Goal: Task Accomplishment & Management: Manage account settings

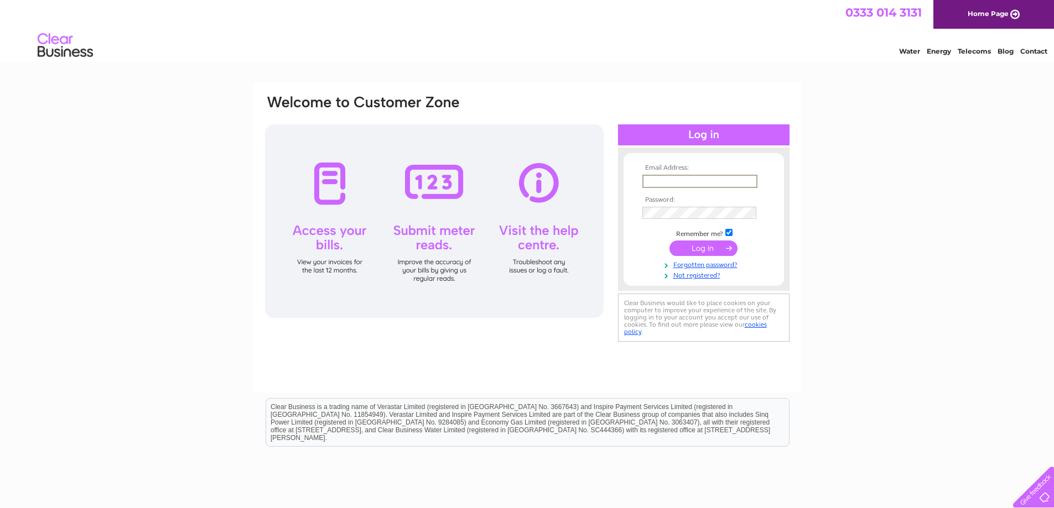
click at [668, 182] on input "text" at bounding box center [699, 181] width 115 height 13
type input "eyesoptical@outlook.com"
click at [669, 241] on input "submit" at bounding box center [703, 248] width 68 height 15
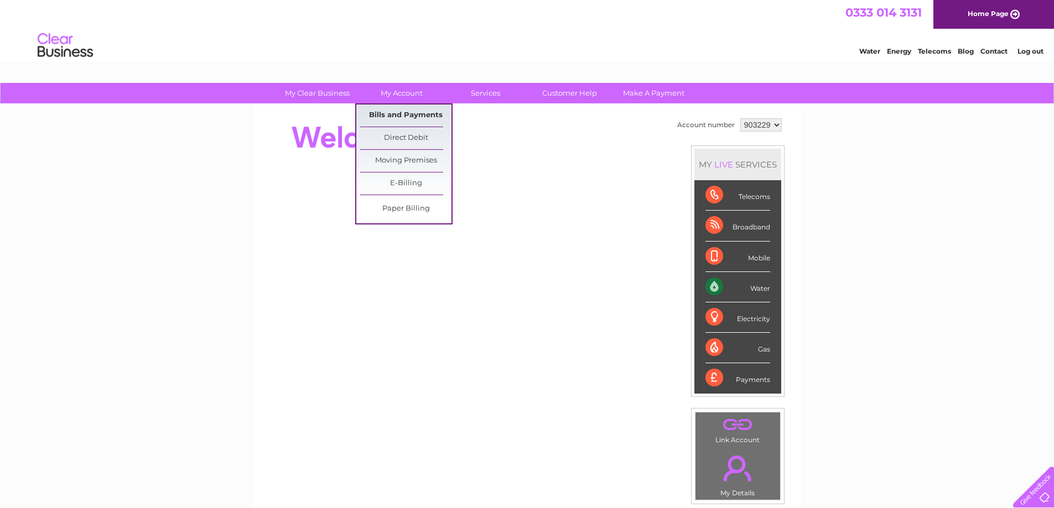
click at [403, 112] on link "Bills and Payments" at bounding box center [405, 116] width 91 height 22
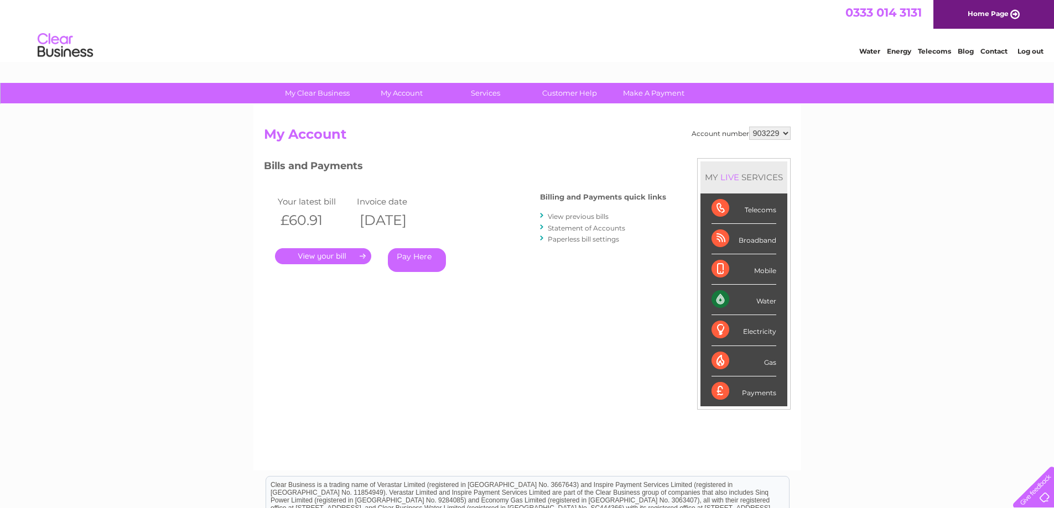
click at [324, 256] on link "." at bounding box center [323, 256] width 96 height 16
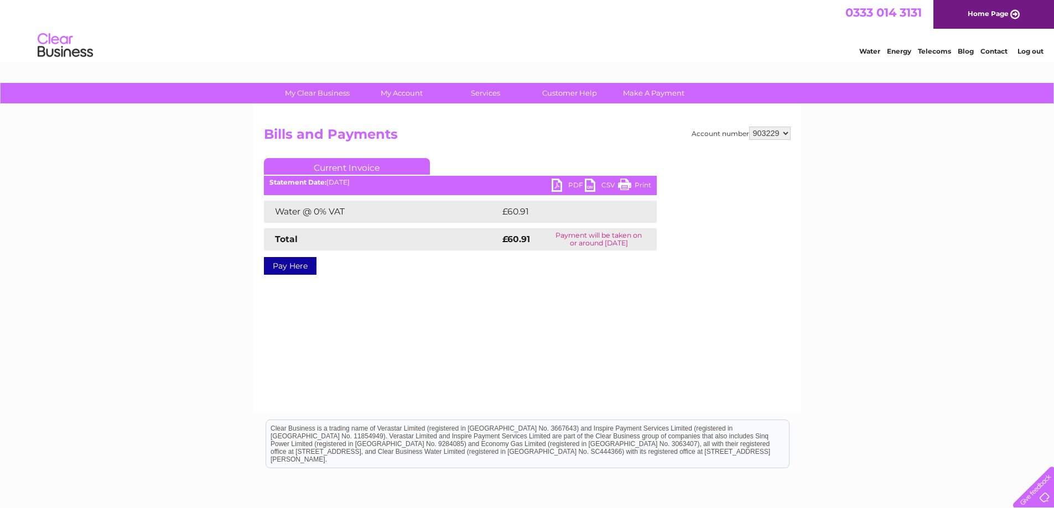
click at [569, 181] on link "PDF" at bounding box center [568, 187] width 33 height 16
click at [1032, 52] on link "Log out" at bounding box center [1031, 51] width 26 height 8
